Goal: Task Accomplishment & Management: Use online tool/utility

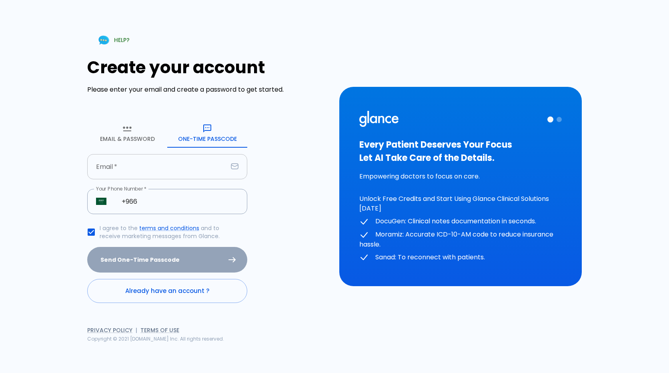
click at [198, 158] on input "Email   *" at bounding box center [157, 166] width 140 height 25
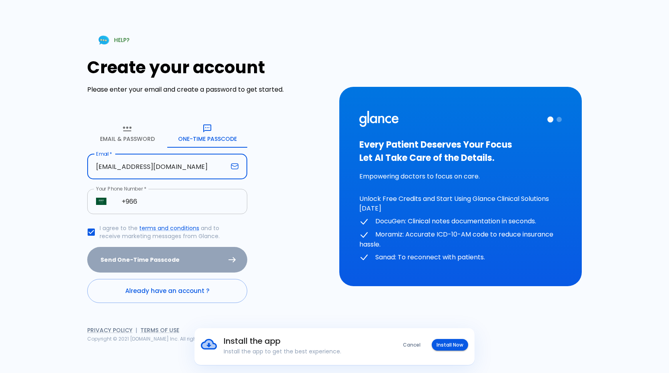
type input "[EMAIL_ADDRESS][DOMAIN_NAME]"
click at [189, 208] on input "+966" at bounding box center [180, 201] width 134 height 25
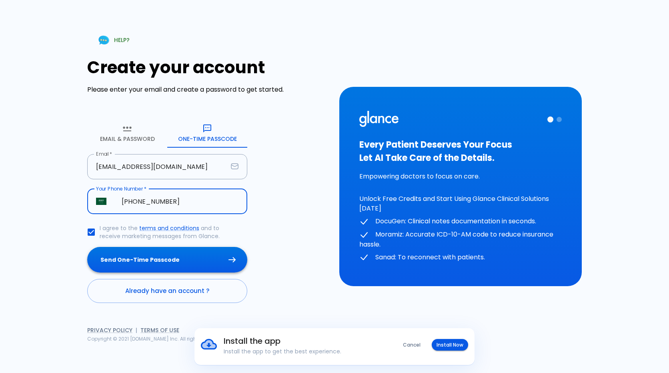
type input "[PHONE_NUMBER]"
click at [176, 258] on button "Send One-Time Passcode" at bounding box center [167, 260] width 160 height 26
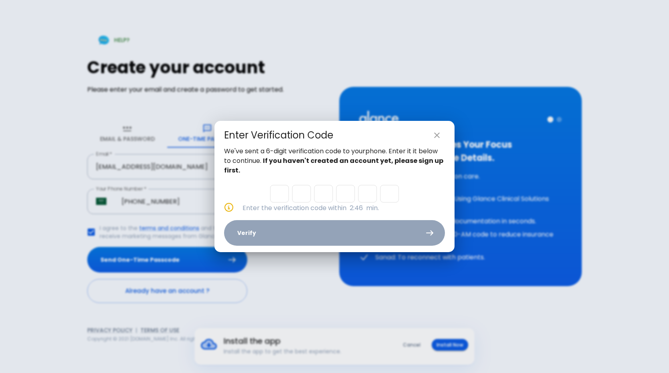
type input "7"
type input "6"
type input "1"
type input "0"
type input "9"
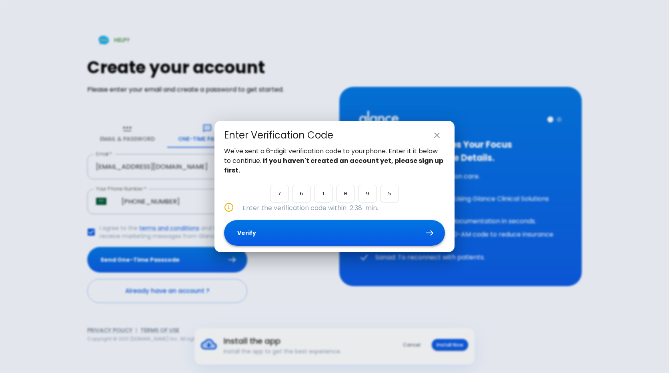
type input "5"
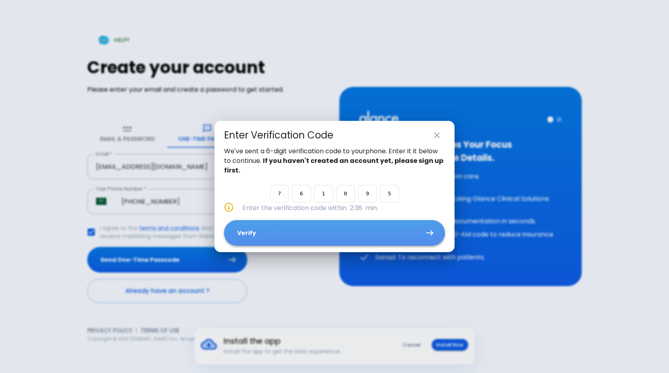
click at [320, 238] on button "Verify" at bounding box center [334, 233] width 221 height 26
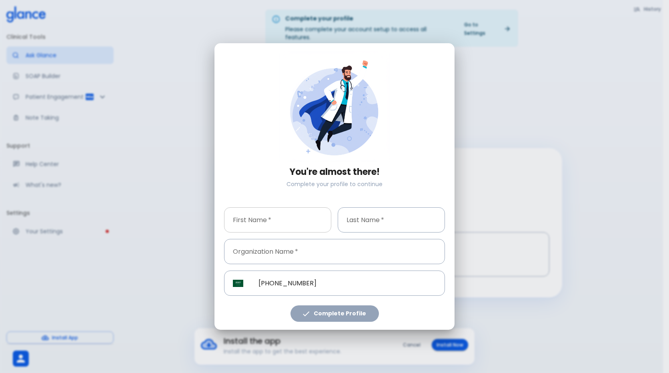
click at [277, 226] on input "First Name   *" at bounding box center [277, 219] width 107 height 25
type input "kawther"
drag, startPoint x: 404, startPoint y: 209, endPoint x: 401, endPoint y: 217, distance: 8.4
click at [401, 217] on input "Last Name   *" at bounding box center [391, 219] width 107 height 25
type input "almousa"
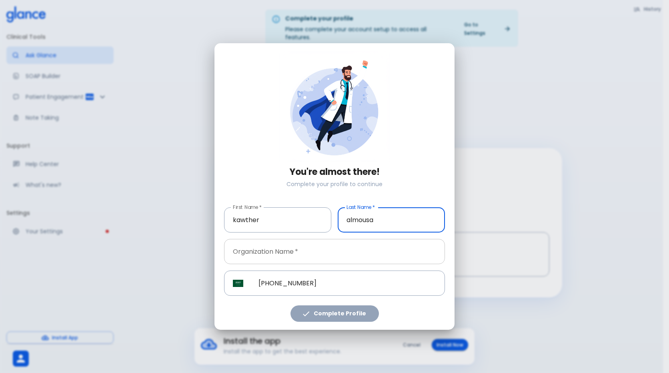
click at [355, 247] on input "Organization Name   *" at bounding box center [334, 251] width 221 height 25
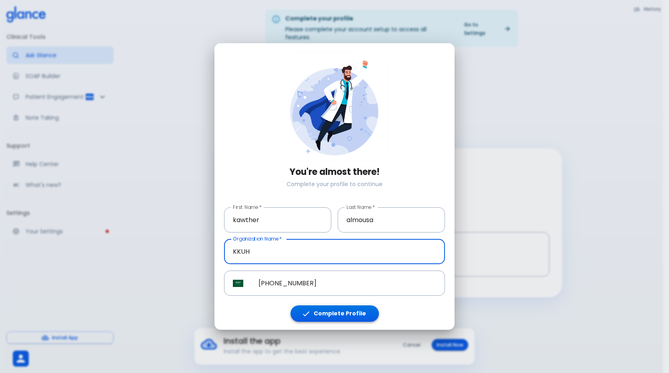
type input "KKUH"
click at [341, 316] on button "Complete Profile" at bounding box center [335, 313] width 88 height 16
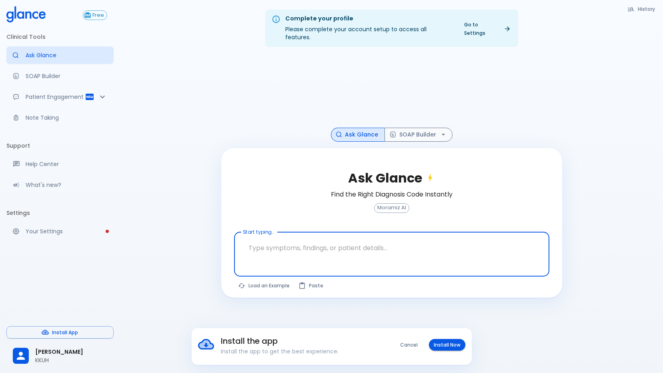
click at [272, 249] on textarea "Start typing..." at bounding box center [392, 247] width 304 height 25
click at [403, 345] on button "Cancel" at bounding box center [408, 345] width 27 height 12
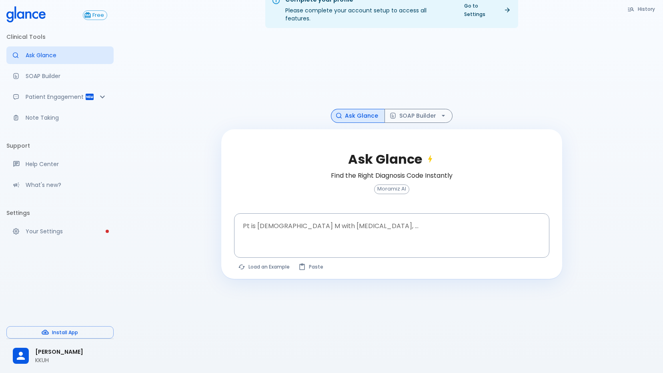
scroll to position [19, 0]
click at [370, 219] on textarea "Pt is [DEMOGRAPHIC_DATA] M with [MEDICAL_DATA], ..." at bounding box center [392, 228] width 304 height 25
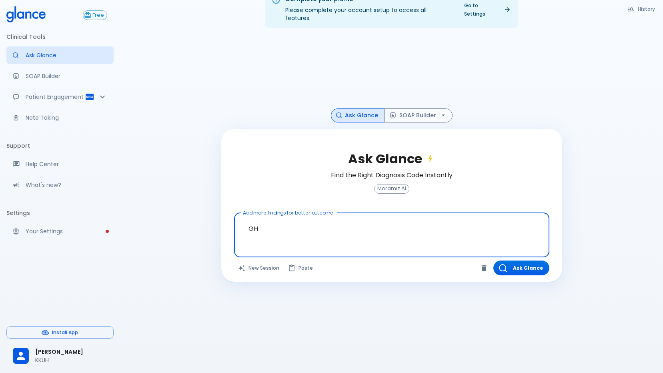
type textarea "G"
type textarea "GUIDELINE FOR HYPOTHYRIDISM"
click at [509, 263] on button "Ask Glance" at bounding box center [521, 268] width 56 height 15
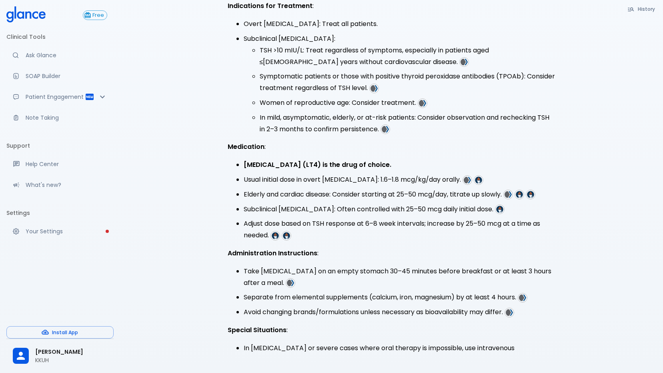
scroll to position [221, 0]
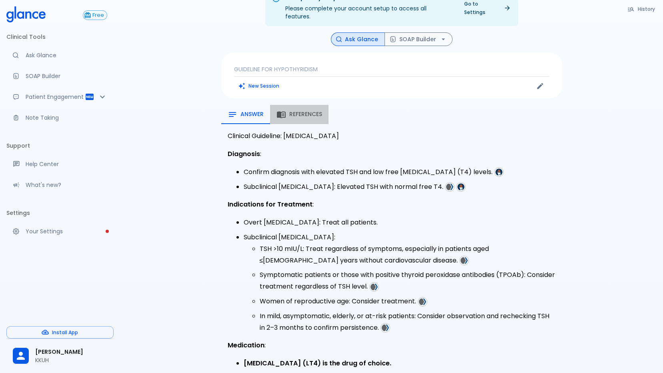
click at [304, 111] on span "References" at bounding box center [305, 114] width 33 height 7
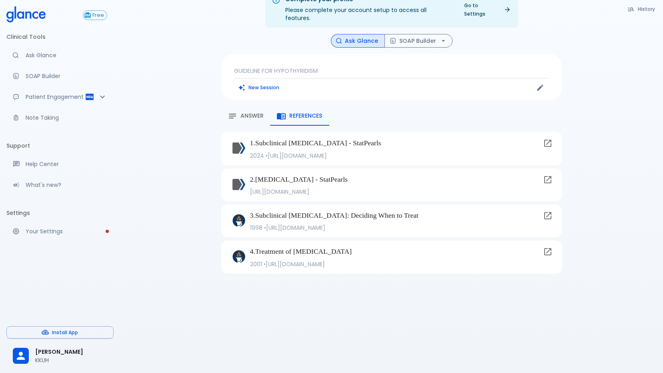
click at [260, 112] on span "Answer" at bounding box center [252, 115] width 23 height 7
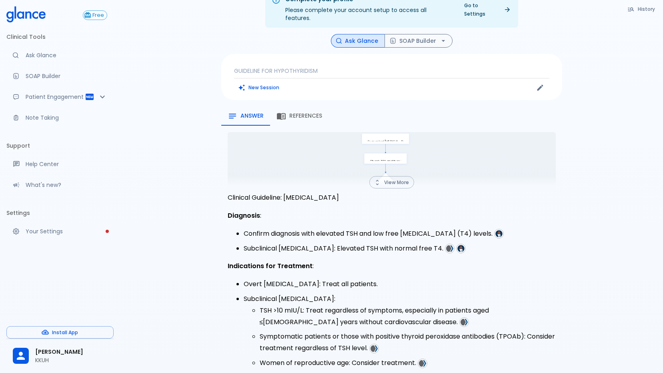
click at [399, 176] on button "View More" at bounding box center [391, 182] width 45 height 12
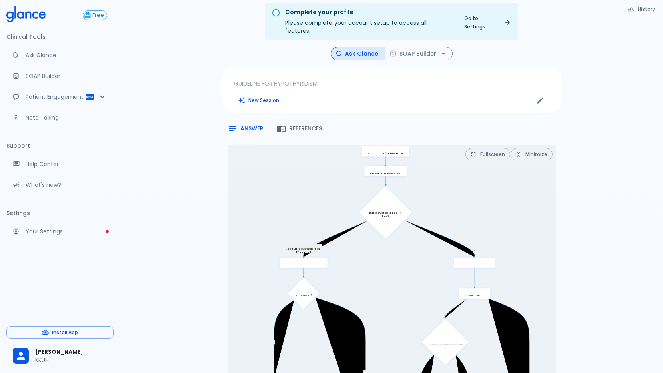
scroll to position [0, 0]
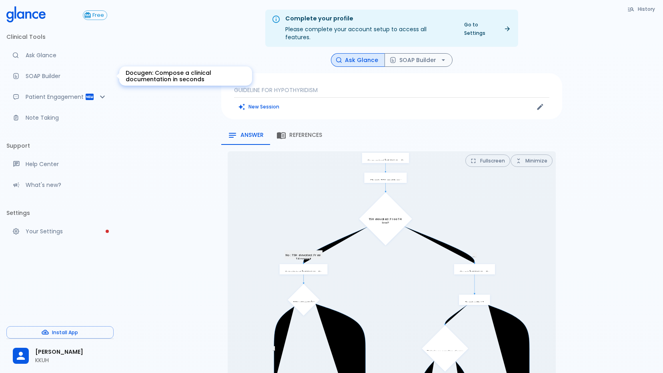
click at [56, 72] on p "SOAP Builder" at bounding box center [67, 76] width 82 height 8
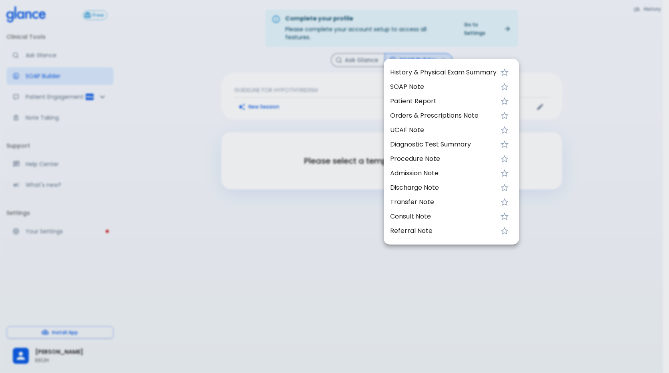
click at [308, 92] on div at bounding box center [334, 186] width 669 height 373
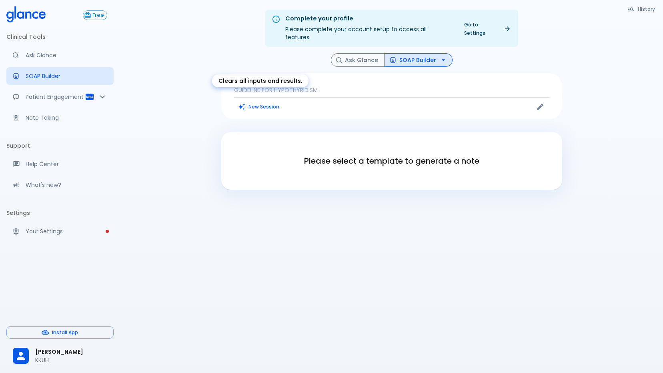
click at [267, 101] on button "New Session" at bounding box center [259, 107] width 50 height 12
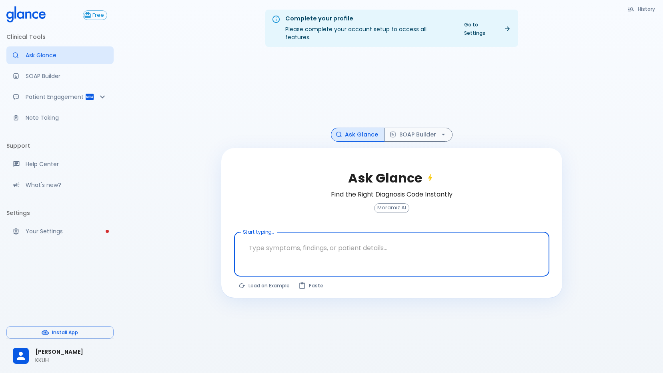
click at [635, 7] on icon "button" at bounding box center [630, 9] width 7 height 7
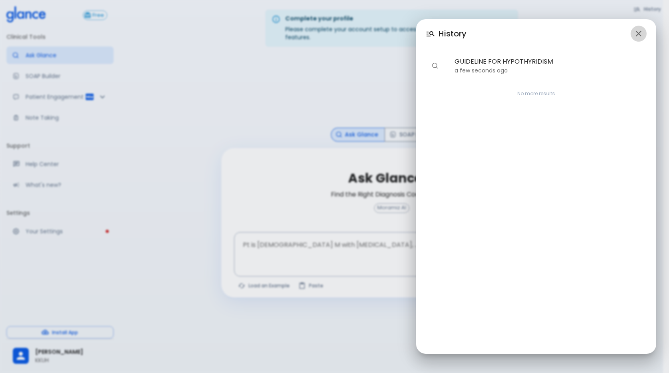
click at [640, 33] on icon "button" at bounding box center [639, 34] width 10 height 10
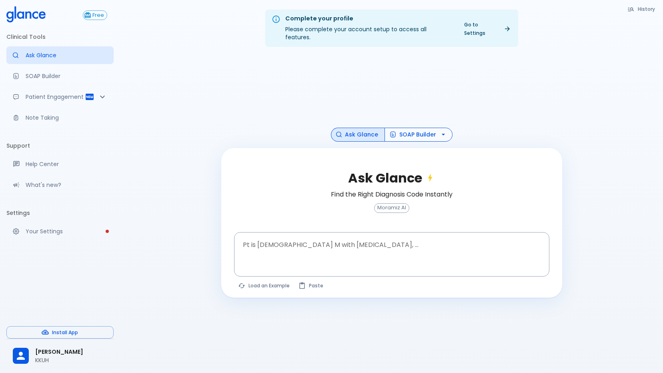
click at [393, 128] on button "SOAP Builder" at bounding box center [419, 135] width 68 height 14
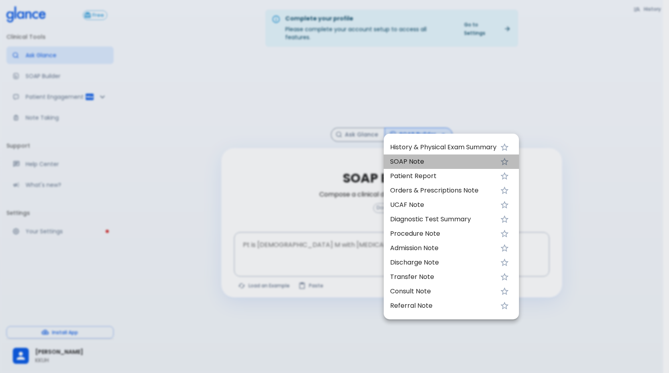
click at [412, 159] on span "SOAP Note" at bounding box center [443, 162] width 106 height 10
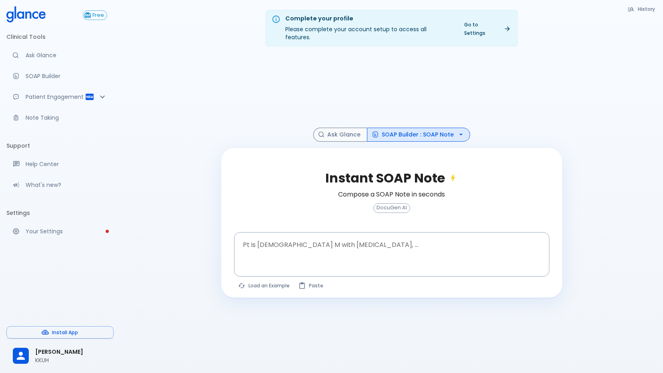
click at [644, 10] on button "History" at bounding box center [641, 9] width 36 height 12
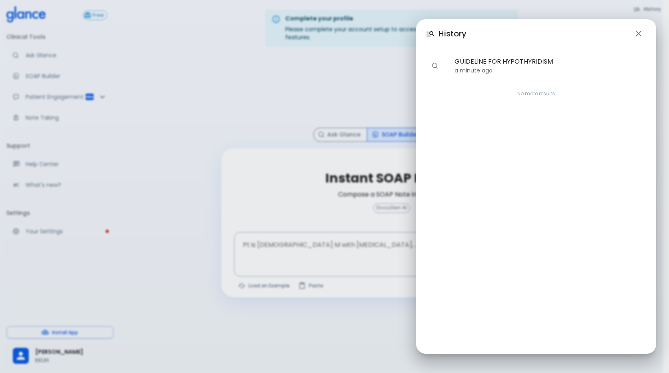
drag, startPoint x: 595, startPoint y: 63, endPoint x: 485, endPoint y: 98, distance: 115.0
click at [485, 102] on div "GUIDELINE FOR HYPOTHYRIDISM a minute ago No more results" at bounding box center [536, 201] width 240 height 306
click at [636, 31] on icon "button" at bounding box center [639, 34] width 6 height 6
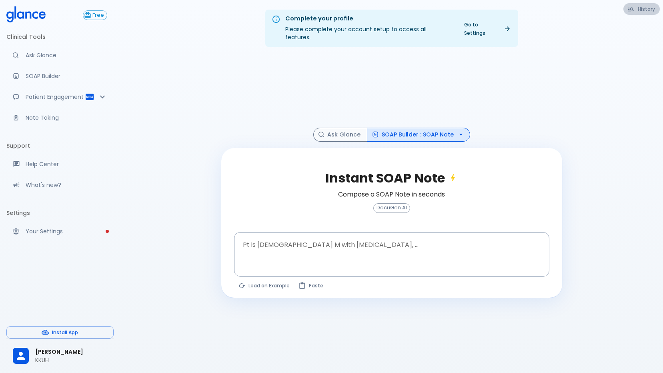
click at [648, 13] on button "History" at bounding box center [641, 9] width 36 height 12
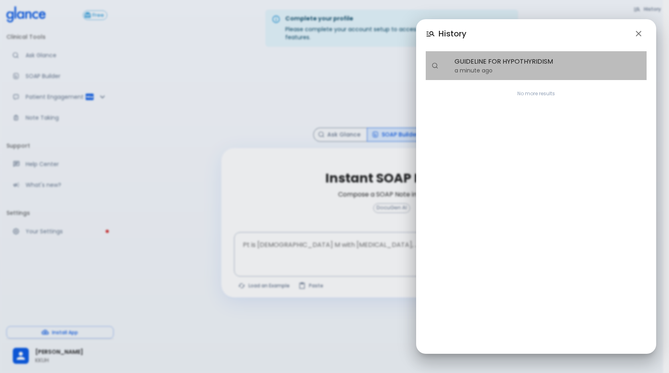
click at [578, 68] on p "a minute ago" at bounding box center [548, 70] width 186 height 8
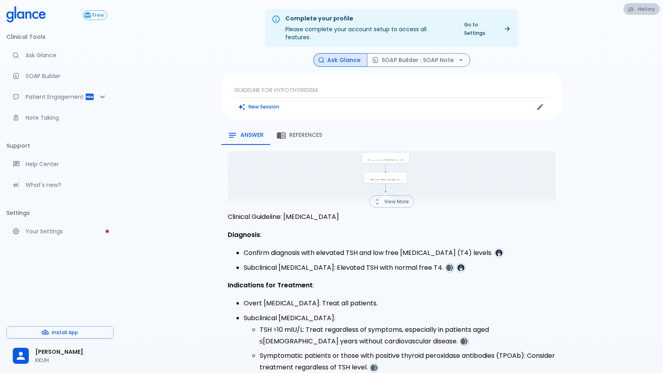
click at [645, 10] on button "History" at bounding box center [641, 9] width 36 height 12
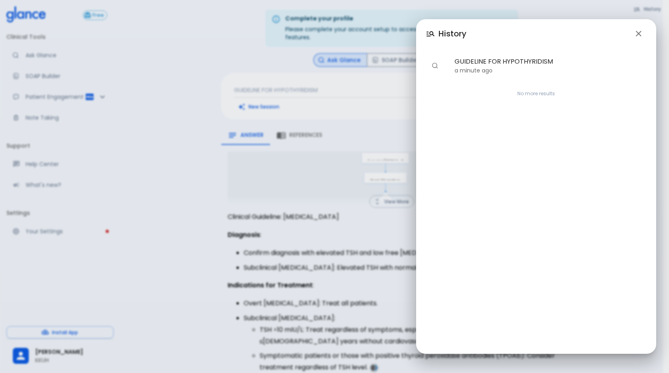
drag, startPoint x: 577, startPoint y: 67, endPoint x: 509, endPoint y: 143, distance: 102.3
click at [509, 143] on div "GUIDELINE FOR HYPOTHYRIDISM a minute ago No more results" at bounding box center [536, 201] width 240 height 306
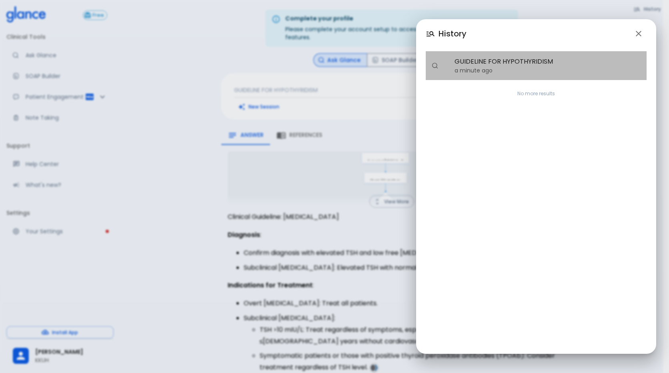
click at [512, 67] on p "a minute ago" at bounding box center [548, 70] width 186 height 8
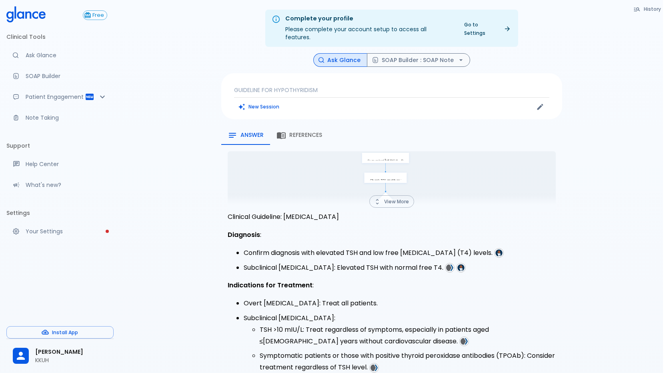
click at [640, 13] on button "History" at bounding box center [647, 9] width 36 height 12
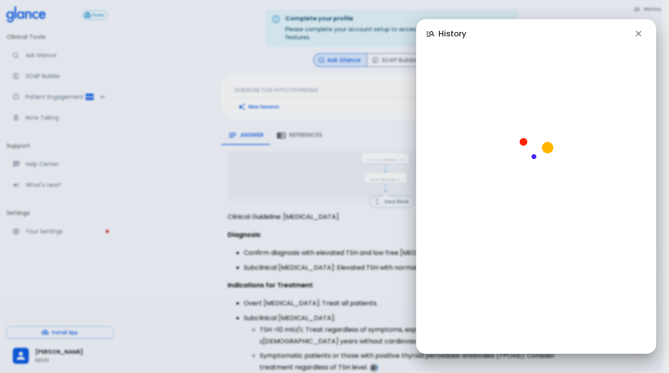
click at [321, 86] on div "History" at bounding box center [334, 186] width 669 height 373
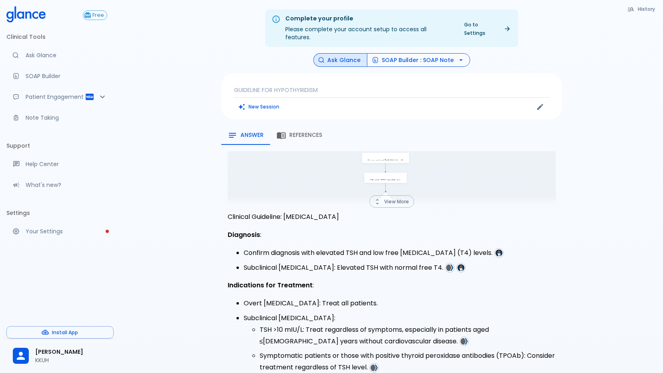
click at [384, 56] on button "SOAP Builder : SOAP Note" at bounding box center [418, 60] width 103 height 14
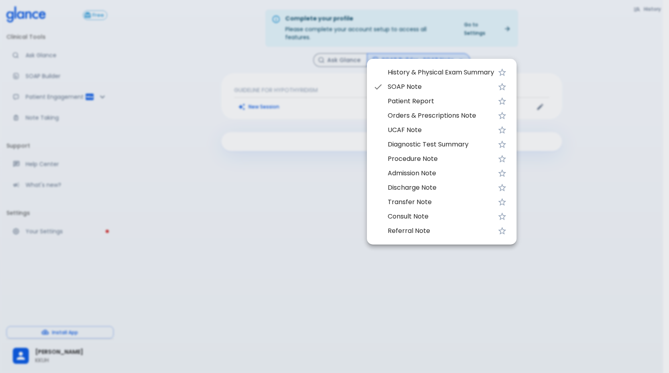
click at [337, 79] on div at bounding box center [334, 186] width 669 height 373
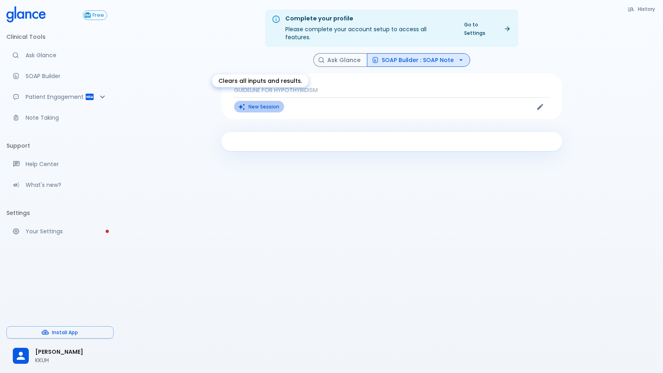
click at [277, 101] on button "New Session" at bounding box center [259, 107] width 50 height 12
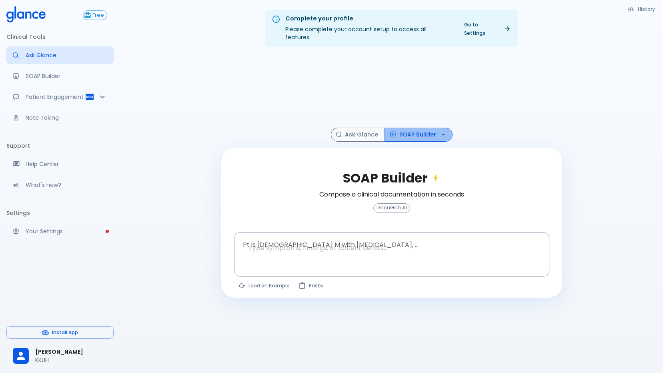
click at [406, 128] on button "SOAP Builder" at bounding box center [419, 135] width 68 height 14
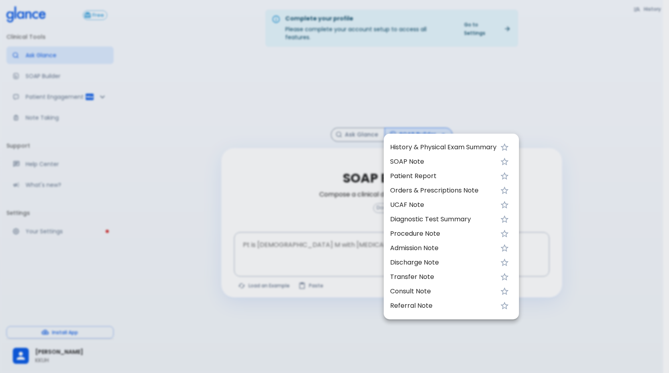
click at [409, 160] on span "SOAP Note" at bounding box center [443, 162] width 106 height 10
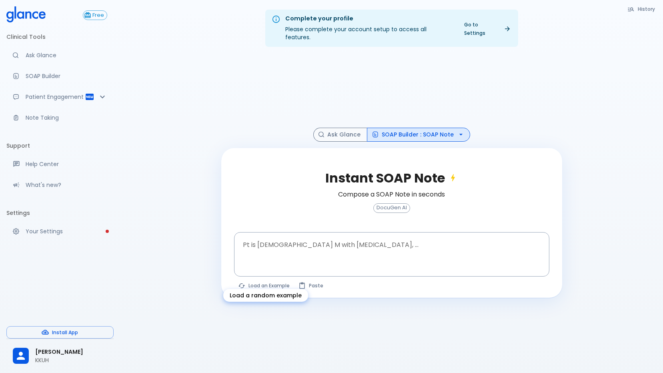
click at [275, 280] on button "Load an Example" at bounding box center [264, 286] width 60 height 12
type textarea "45F with DM2, right [MEDICAL_DATA], fever, WBC 14K, ESR 80, wound purulent, XR …"
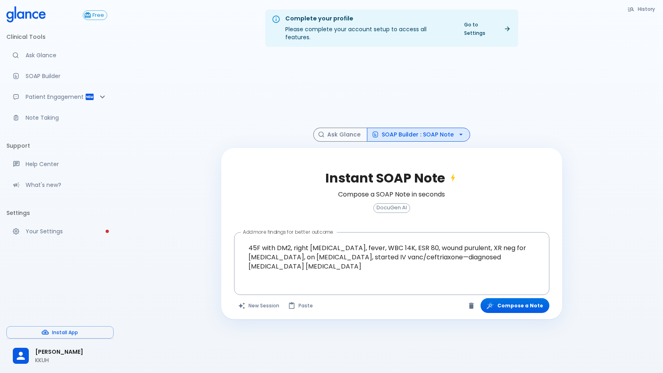
click at [522, 290] on div "Instant SOAP Note Compose a SOAP Note in seconds DocuGen AI Add more findings f…" at bounding box center [391, 234] width 341 height 172
click at [523, 298] on button "Compose a Note" at bounding box center [515, 305] width 69 height 15
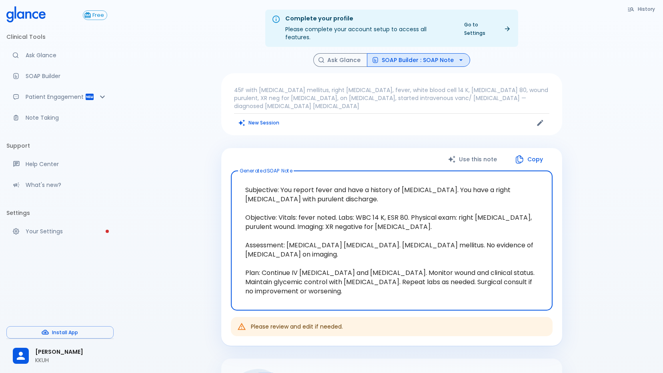
click at [349, 263] on textarea "Subjective: You report fever and have a history of [MEDICAL_DATA]. You have a r…" at bounding box center [392, 240] width 311 height 126
click at [353, 230] on textarea "Subjective: You report fever and have a history of [MEDICAL_DATA]. You have a r…" at bounding box center [392, 240] width 311 height 126
click at [343, 213] on textarea "Subjective: You report fever and have a history of [MEDICAL_DATA]. You have a r…" at bounding box center [392, 240] width 311 height 126
drag, startPoint x: 352, startPoint y: 183, endPoint x: 341, endPoint y: 235, distance: 53.7
click at [347, 213] on textarea "Subjective: You report fever and have a history of [MEDICAL_DATA]. You have a r…" at bounding box center [392, 240] width 311 height 126
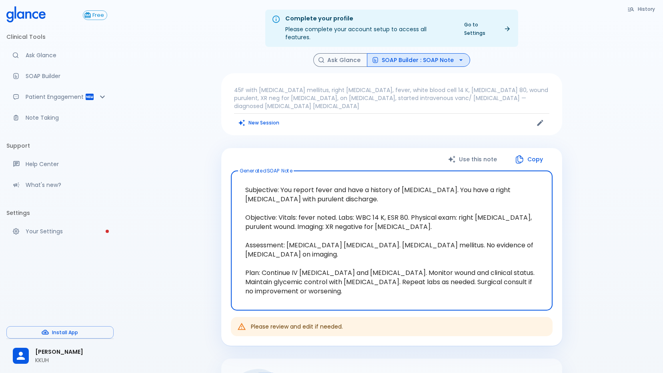
click at [339, 249] on textarea "Subjective: You report fever and have a history of [MEDICAL_DATA]. You have a r…" at bounding box center [392, 240] width 311 height 126
click at [442, 53] on button "SOAP Builder : SOAP Note" at bounding box center [418, 60] width 103 height 14
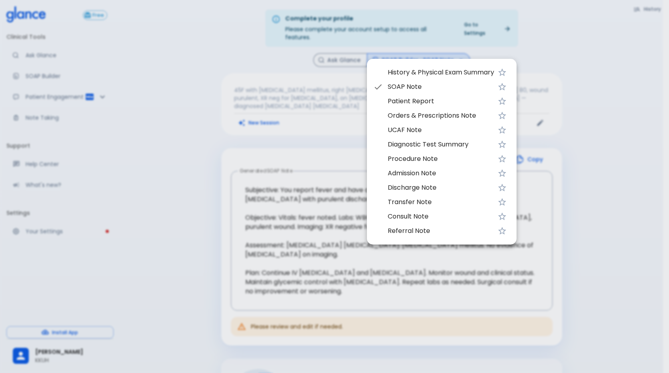
click at [432, 125] on span "UCAF Note" at bounding box center [441, 130] width 106 height 10
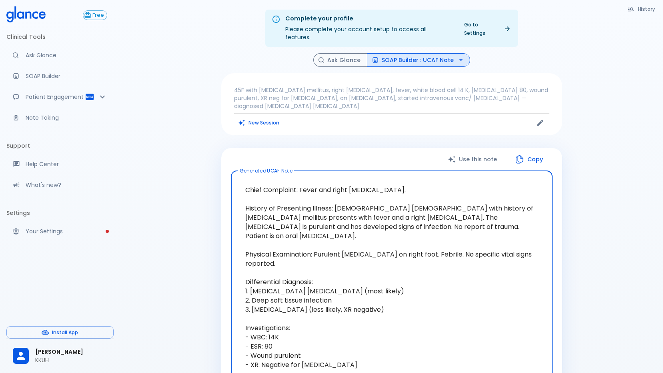
scroll to position [80, 0]
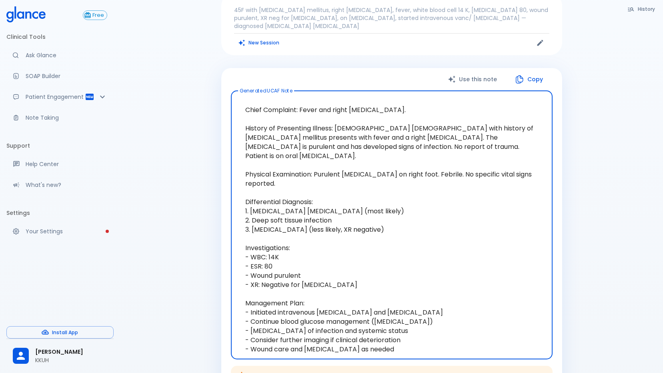
drag, startPoint x: 319, startPoint y: 183, endPoint x: 359, endPoint y: 183, distance: 40.4
click at [359, 183] on textarea "Chief Complaint: Fever and right [MEDICAL_DATA]. History of Presenting Illness:…" at bounding box center [392, 224] width 311 height 255
click at [369, 198] on textarea "Chief Complaint: Fever and right [MEDICAL_DATA]. History of Presenting Illness:…" at bounding box center [392, 224] width 311 height 255
drag, startPoint x: 300, startPoint y: 206, endPoint x: 348, endPoint y: 212, distance: 48.4
click at [348, 212] on textarea "Chief Complaint: Fever and right [MEDICAL_DATA]. History of Presenting Illness:…" at bounding box center [392, 224] width 311 height 255
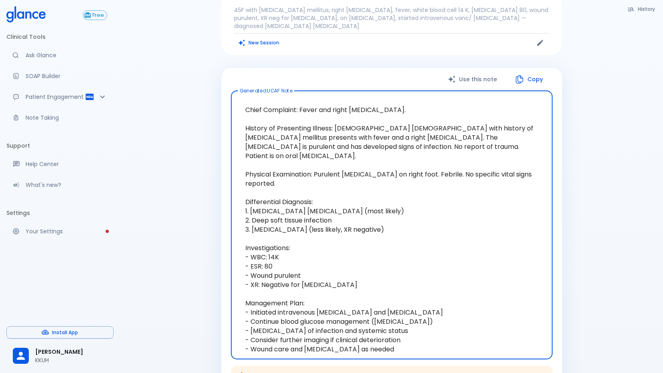
click at [347, 228] on textarea "Chief Complaint: Fever and right [MEDICAL_DATA]. History of Presenting Illness:…" at bounding box center [392, 224] width 311 height 255
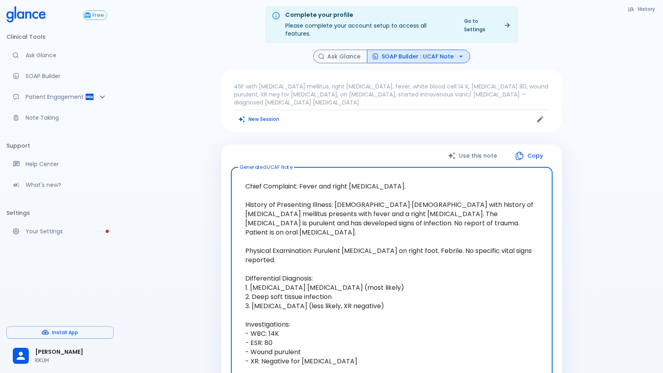
scroll to position [0, 0]
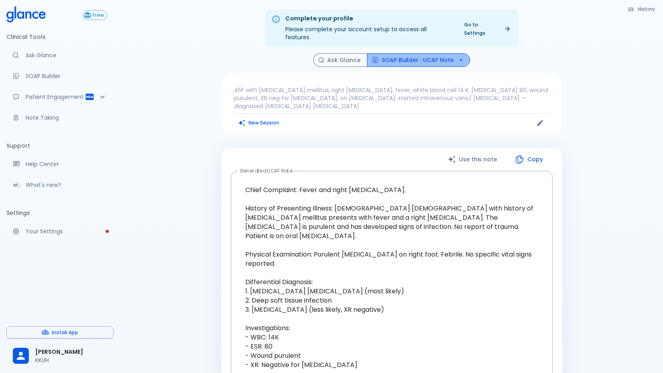
click at [448, 53] on button "SOAP Builder : UCAF Note" at bounding box center [418, 60] width 103 height 14
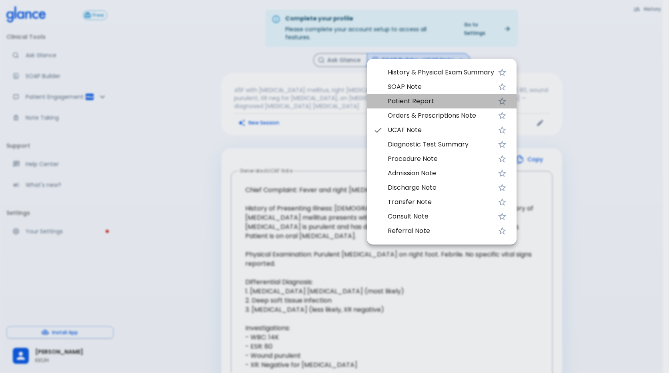
click at [428, 102] on span "Patient Report" at bounding box center [441, 101] width 106 height 10
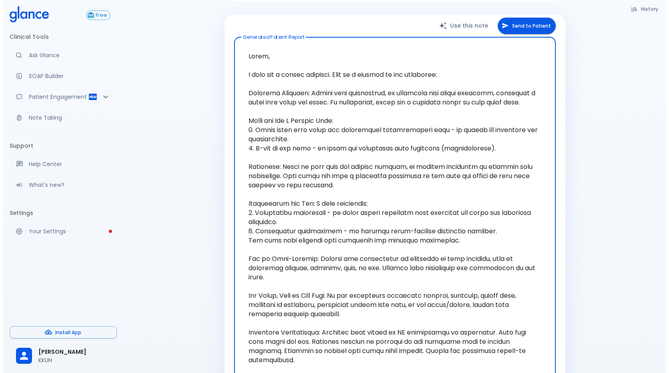
scroll to position [120, 0]
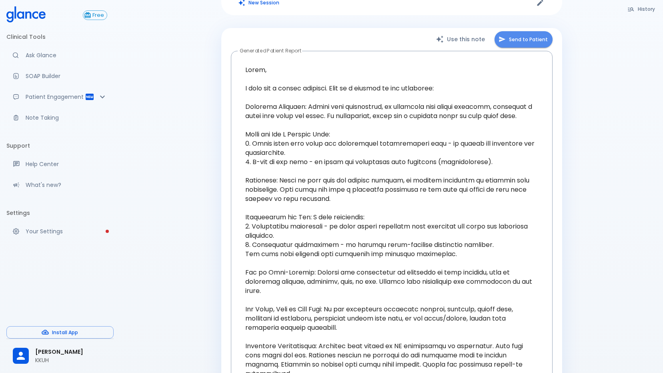
click at [535, 31] on button "Send to Patient" at bounding box center [524, 39] width 58 height 16
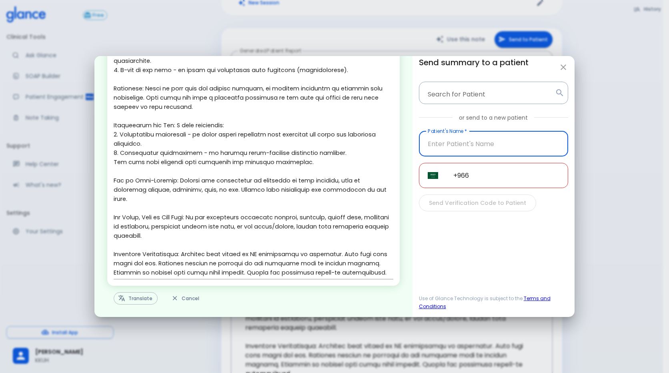
scroll to position [112, 0]
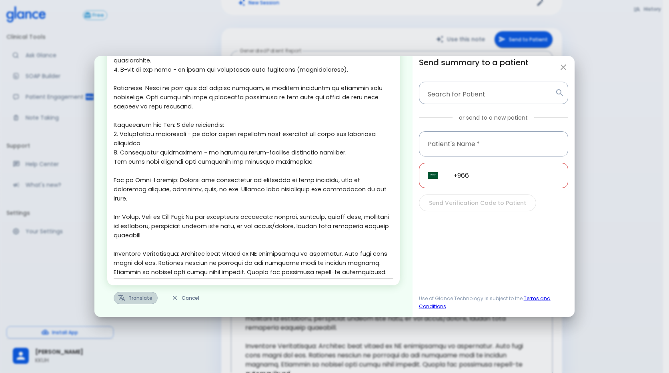
click at [130, 301] on button "Translate" at bounding box center [136, 298] width 44 height 12
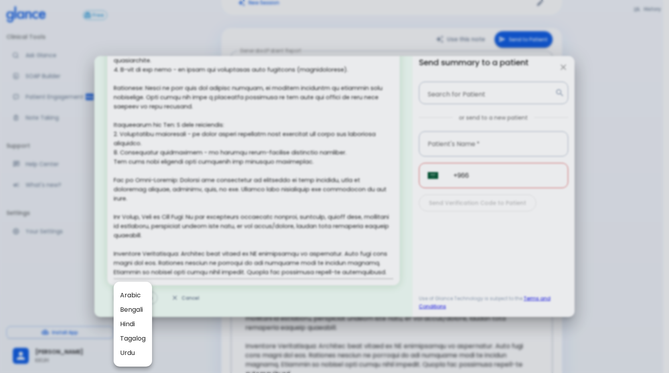
click at [136, 292] on span "Arabic" at bounding box center [133, 296] width 26 height 10
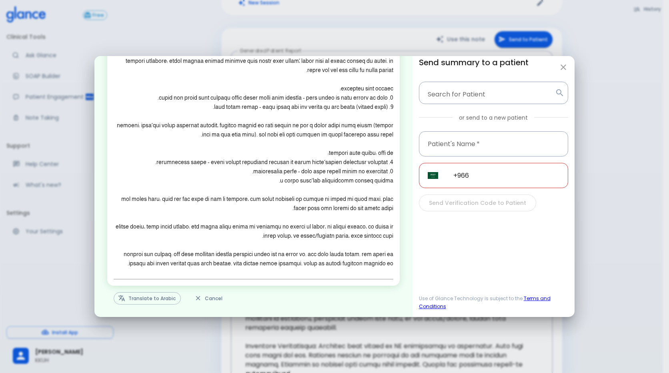
scroll to position [66, 0]
click at [559, 64] on icon "button" at bounding box center [564, 67] width 10 height 10
type textarea "Hello, I wish you a speedy recovery. This is a summary of the encounter: Clinic…"
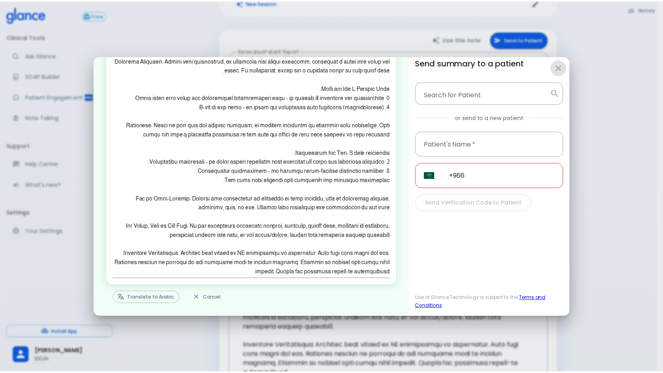
scroll to position [112, 0]
